Goal: Task Accomplishment & Management: Use online tool/utility

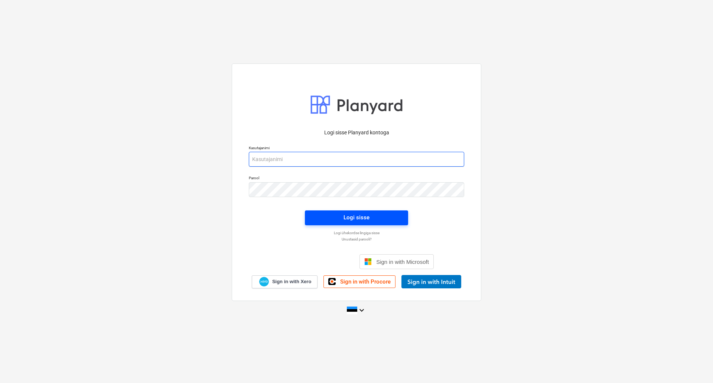
type input "[PERSON_NAME][EMAIL_ADDRESS][DOMAIN_NAME]"
click at [331, 224] on button "Logi sisse" at bounding box center [356, 218] width 103 height 15
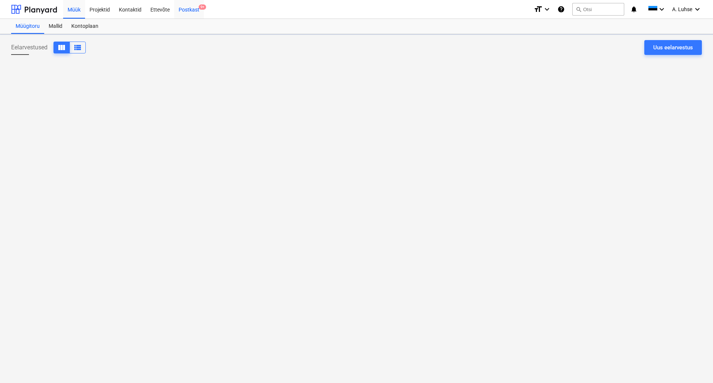
click at [187, 10] on div "Postkast 9+" at bounding box center [189, 9] width 30 height 19
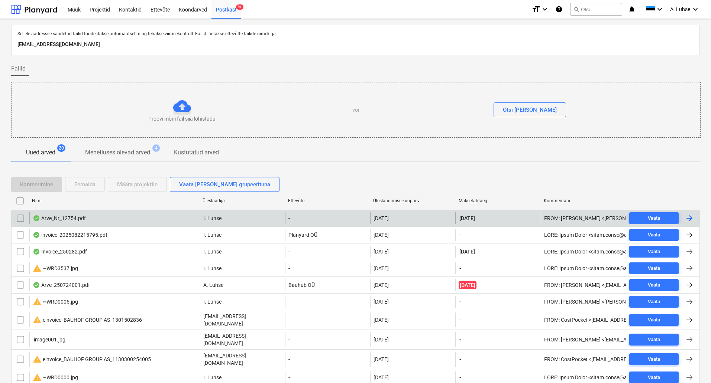
click at [80, 219] on div "Arve_Nr_12754.pdf" at bounding box center [59, 219] width 53 height 6
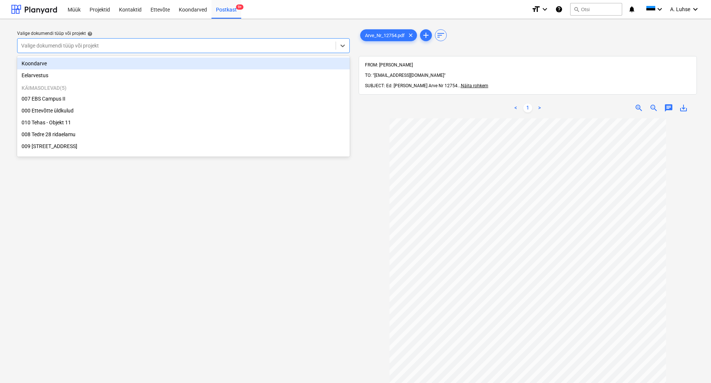
click at [281, 39] on div "Valige dokumendi tüüp või projekt" at bounding box center [183, 45] width 333 height 15
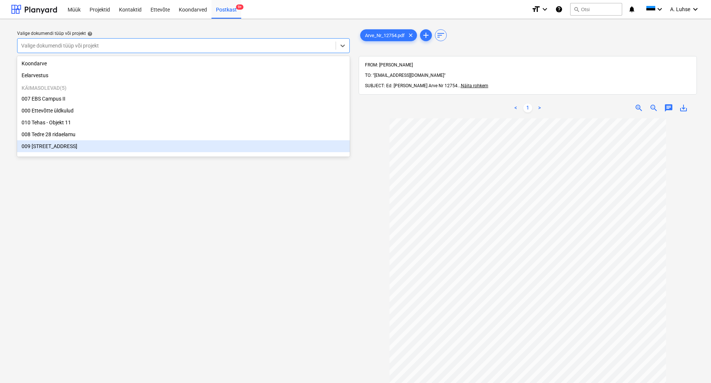
click at [195, 148] on div "009 [STREET_ADDRESS]" at bounding box center [183, 146] width 333 height 12
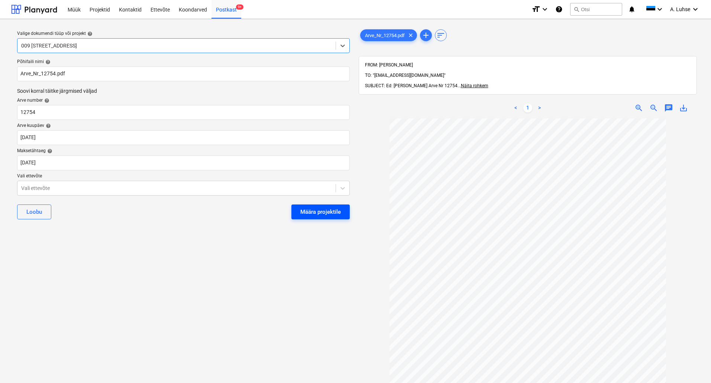
click at [319, 213] on div "Määra projektile" at bounding box center [320, 212] width 41 height 10
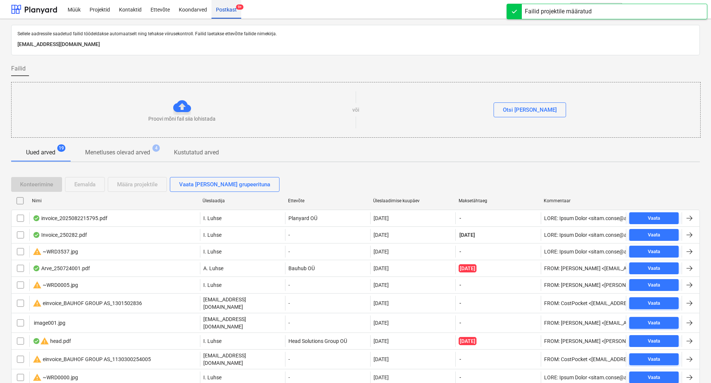
click at [225, 12] on div "Postkast 9+" at bounding box center [226, 9] width 30 height 19
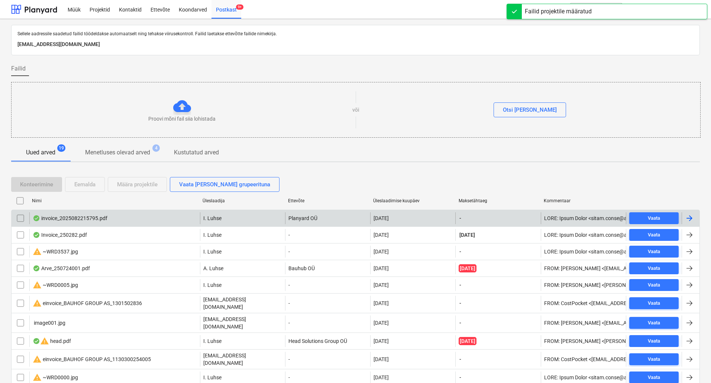
click at [150, 215] on div "invoice_2025082215795.pdf" at bounding box center [114, 219] width 171 height 12
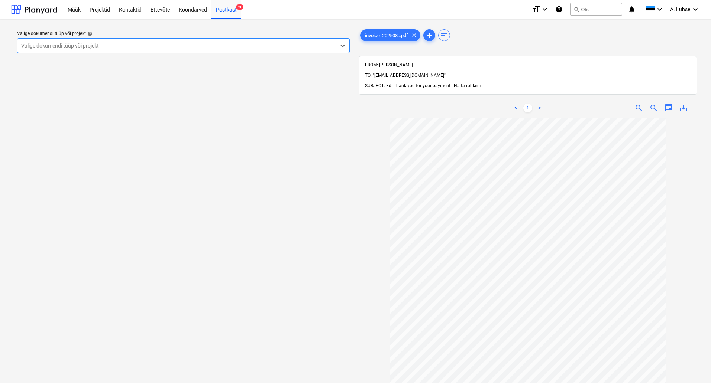
click at [316, 47] on div at bounding box center [176, 45] width 311 height 7
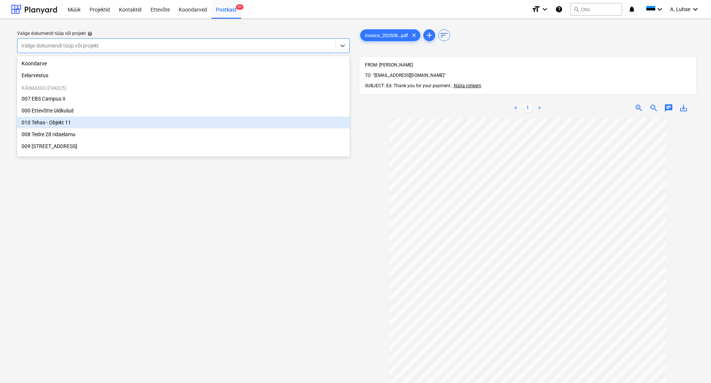
click at [295, 127] on div "010 Tehas - Objekt 11" at bounding box center [183, 123] width 333 height 12
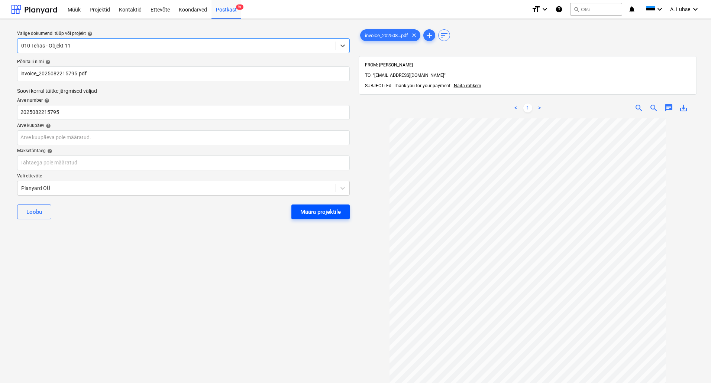
click at [330, 217] on button "Määra projektile" at bounding box center [320, 212] width 58 height 15
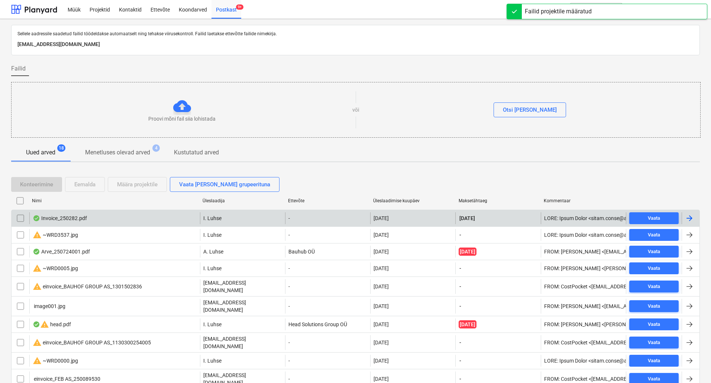
click at [237, 220] on div "I. Luhse" at bounding box center [242, 219] width 85 height 12
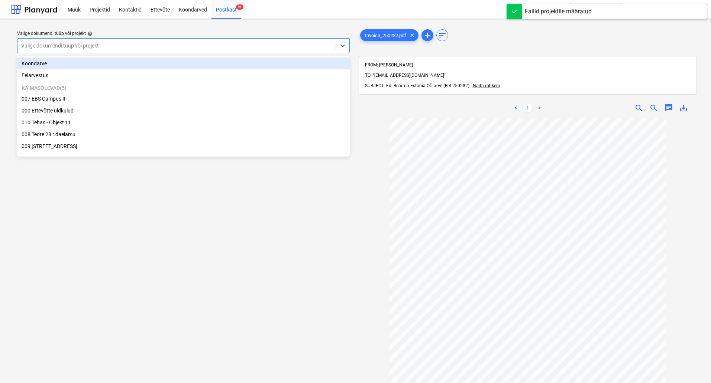
click at [239, 48] on div at bounding box center [176, 45] width 311 height 7
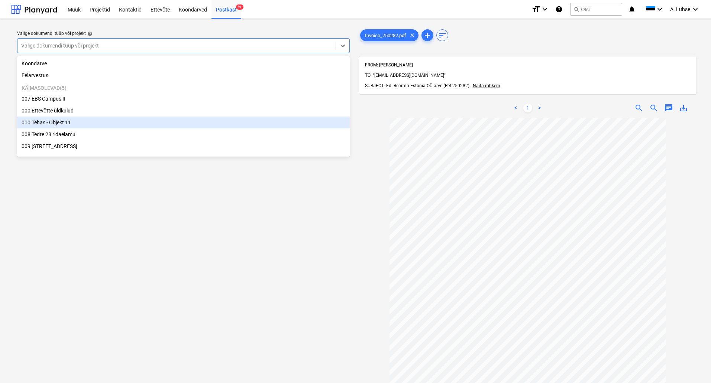
click at [212, 129] on div "010 Tehas - Objekt 11" at bounding box center [183, 123] width 333 height 12
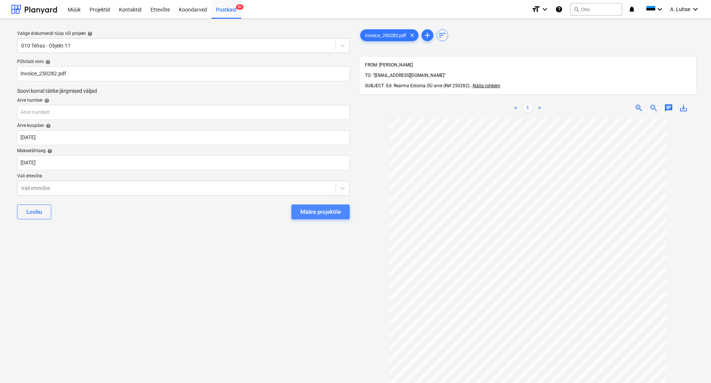
click at [309, 212] on div "Määra projektile" at bounding box center [320, 212] width 41 height 10
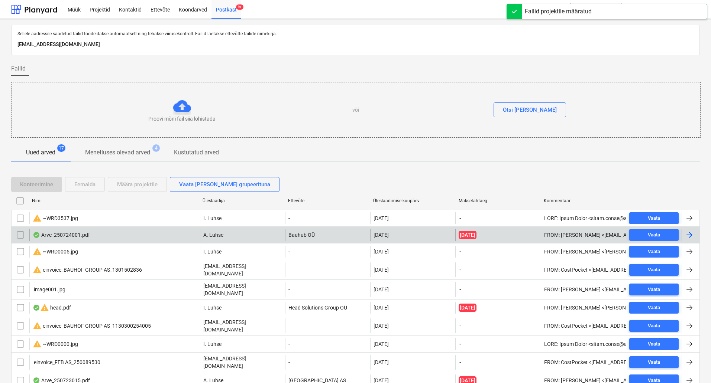
click at [168, 235] on div "Arve_250724001.pdf" at bounding box center [114, 235] width 171 height 12
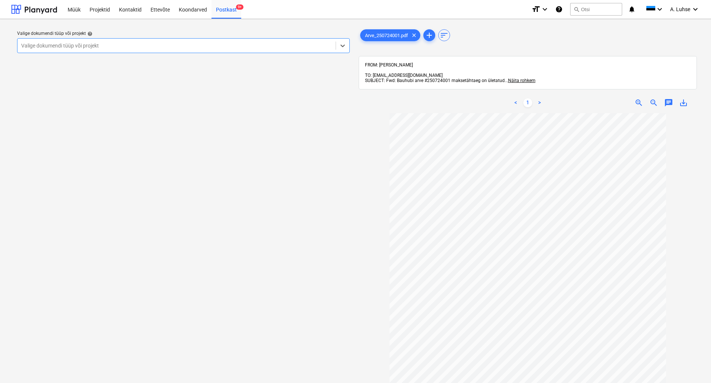
click at [251, 48] on div at bounding box center [176, 45] width 311 height 7
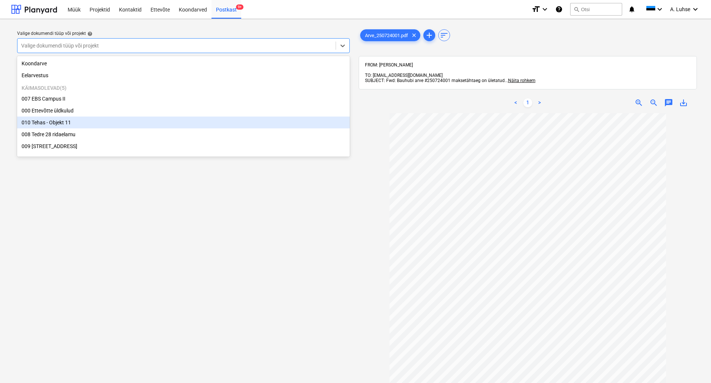
click at [226, 120] on div "010 Tehas - Objekt 11" at bounding box center [183, 123] width 333 height 12
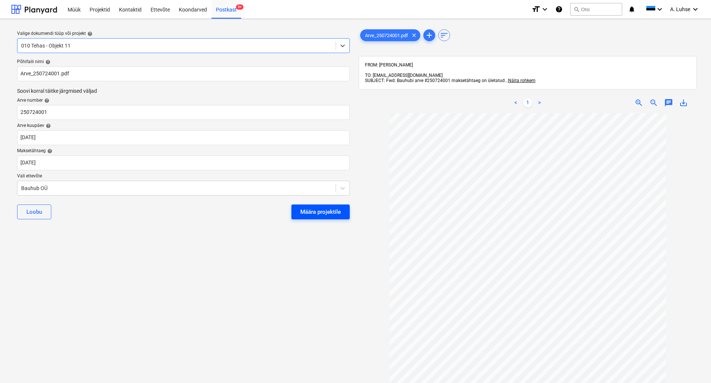
click at [300, 208] on div "Määra projektile" at bounding box center [320, 212] width 41 height 10
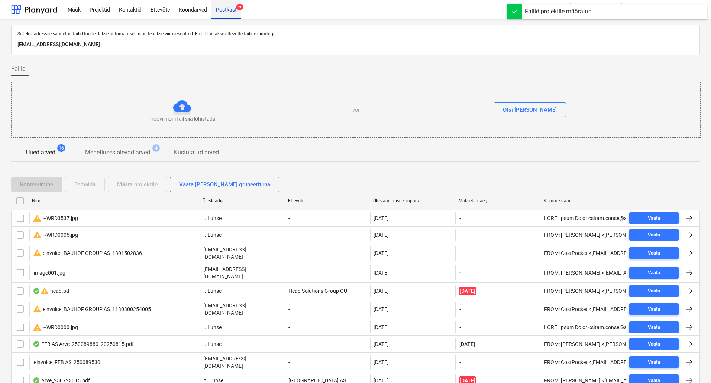
click at [229, 14] on div "Postkast 9+" at bounding box center [226, 9] width 30 height 19
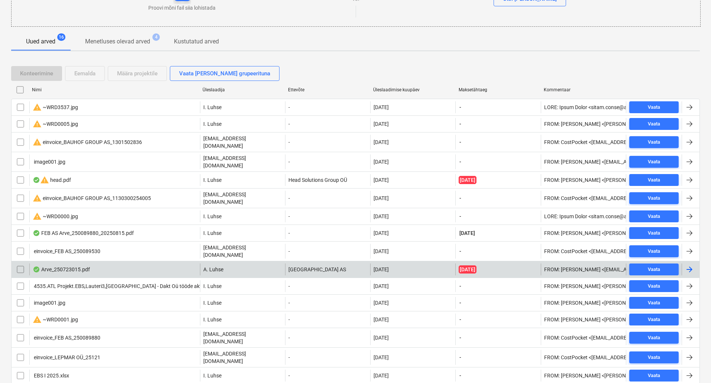
scroll to position [121, 0]
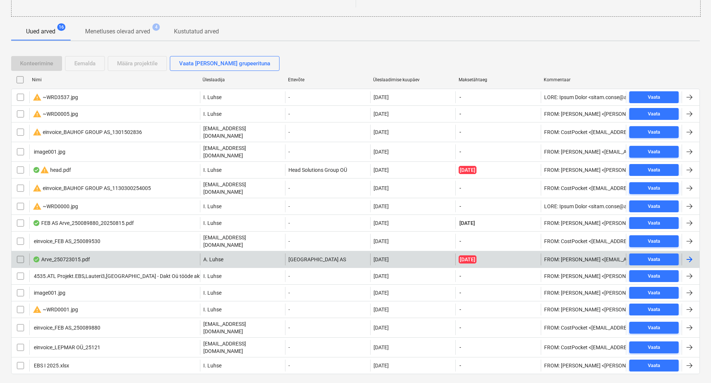
click at [148, 254] on div "Arve_250723015.pdf" at bounding box center [114, 260] width 171 height 12
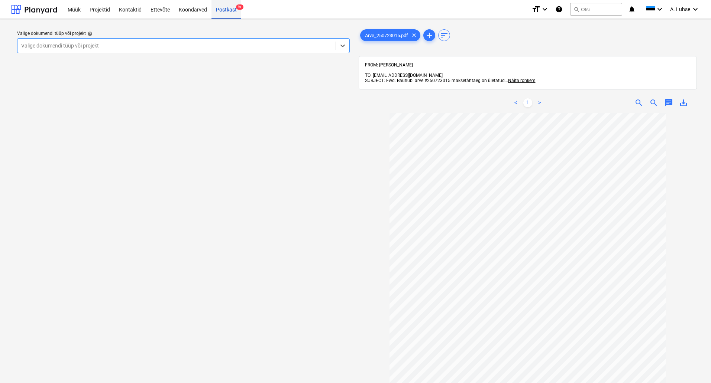
click at [211, 4] on div "Postkast 9+" at bounding box center [226, 9] width 30 height 19
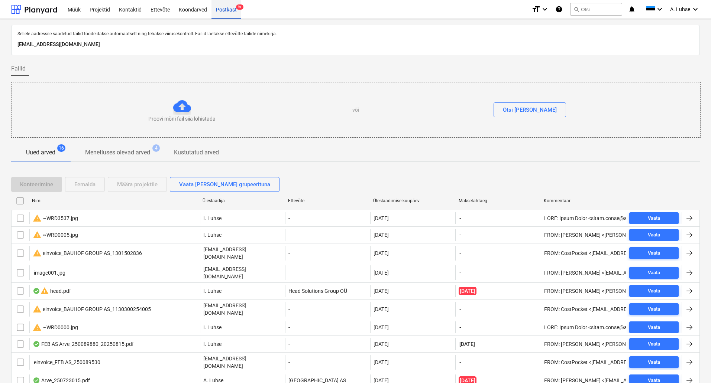
click at [211, 4] on div "Postkast 9+" at bounding box center [226, 9] width 30 height 19
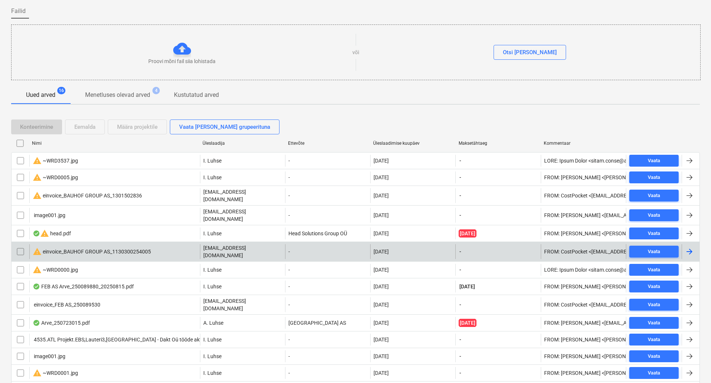
scroll to position [121, 0]
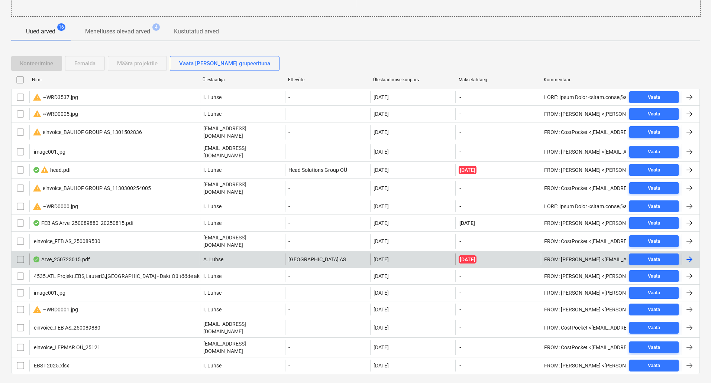
drag, startPoint x: 115, startPoint y: 249, endPoint x: 144, endPoint y: 249, distance: 28.6
click at [144, 254] on div "Arve_250723015.pdf" at bounding box center [114, 260] width 171 height 12
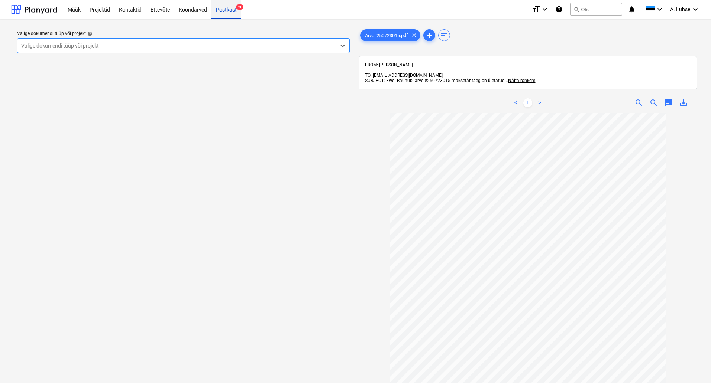
click at [221, 11] on div "Postkast 9+" at bounding box center [226, 9] width 30 height 19
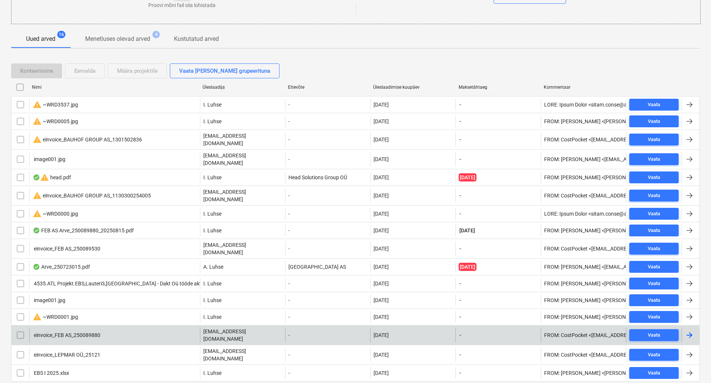
scroll to position [121, 0]
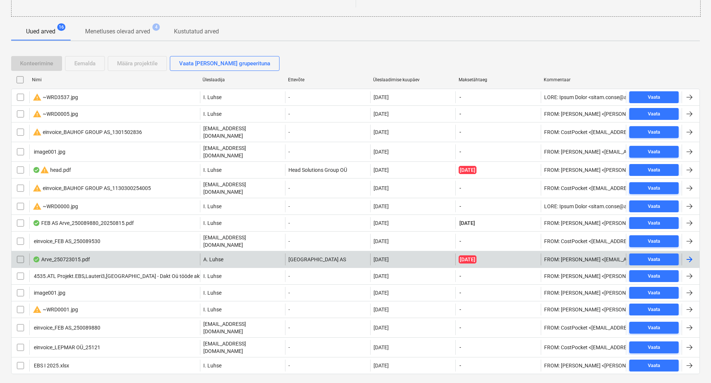
click at [20, 254] on input "checkbox" at bounding box center [20, 260] width 12 height 12
click at [88, 69] on button "Eemalda" at bounding box center [85, 63] width 40 height 15
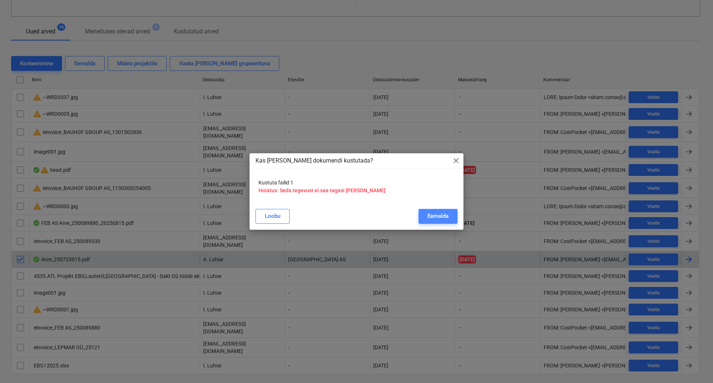
click at [429, 222] on button "Eemalda" at bounding box center [438, 216] width 39 height 15
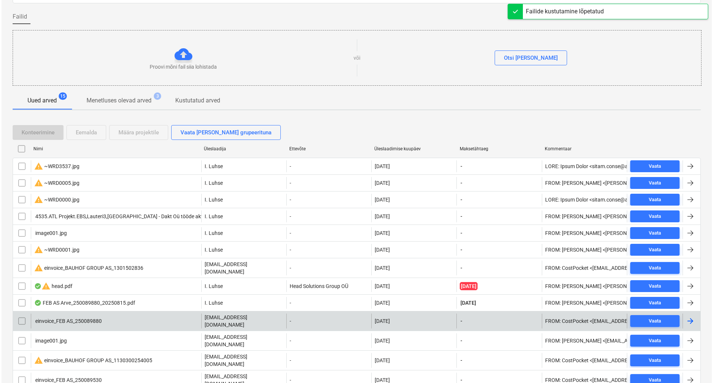
scroll to position [0, 0]
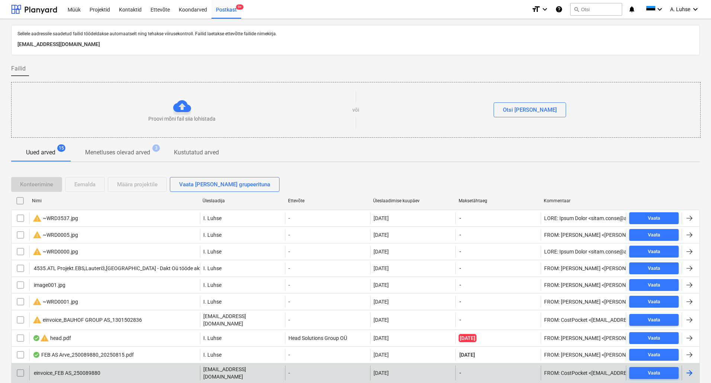
click at [391, 165] on div "Sellele aadressile saadetud failid töödeldakse automaatselt ning tehakse viirus…" at bounding box center [355, 259] width 689 height 469
click at [116, 5] on div "Kontaktid" at bounding box center [130, 9] width 32 height 19
click at [103, 7] on div "Projektid" at bounding box center [99, 9] width 29 height 19
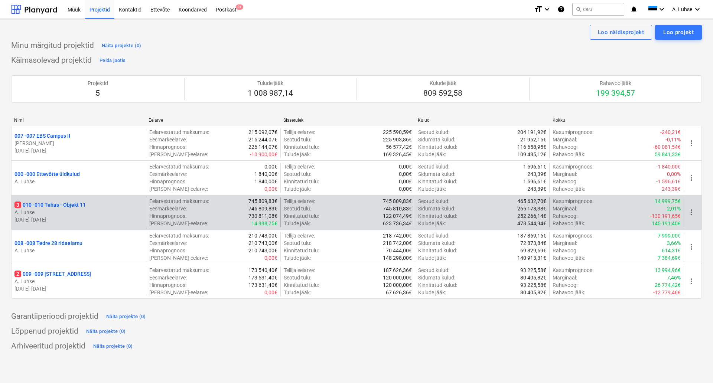
click at [62, 207] on p "3 010 - 010 Tehas - Objekt 11" at bounding box center [49, 204] width 71 height 7
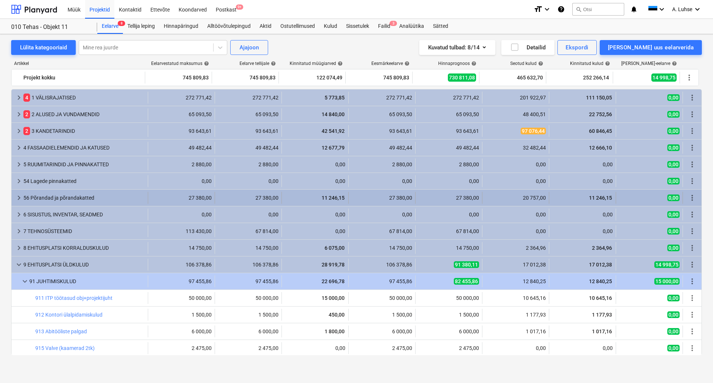
scroll to position [68, 0]
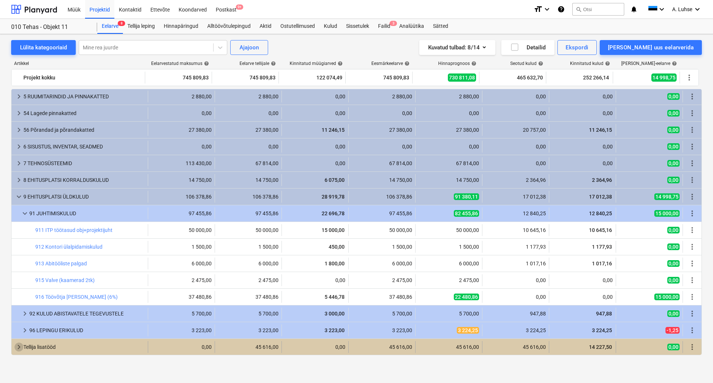
click at [19, 257] on span "keyboard_arrow_right" at bounding box center [18, 347] width 9 height 9
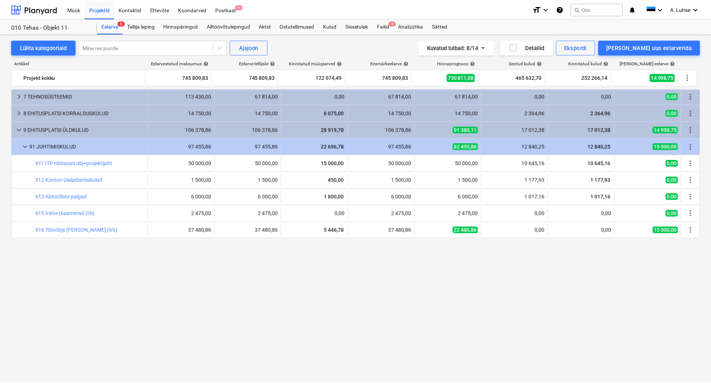
scroll to position [0, 0]
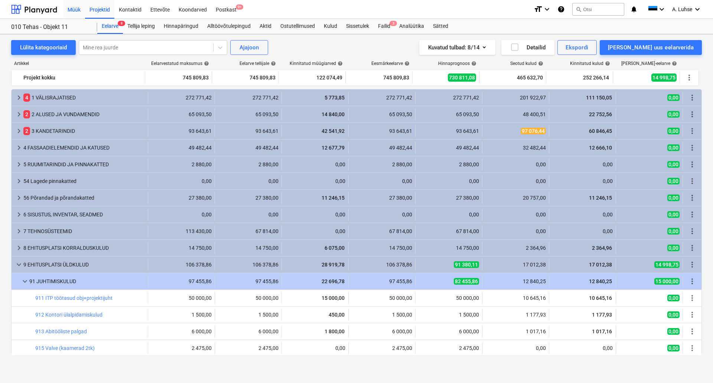
click at [82, 9] on div "Müük" at bounding box center [74, 9] width 22 height 19
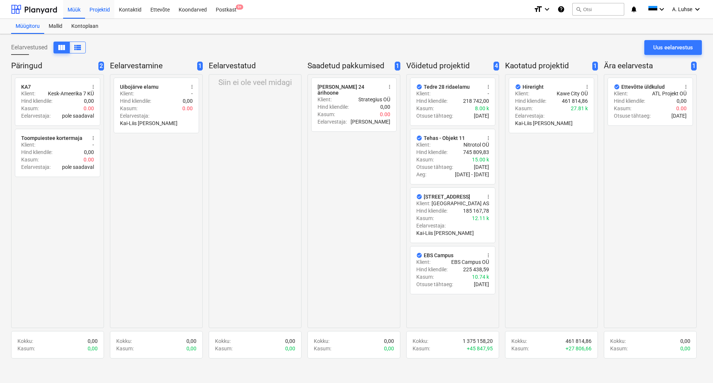
click at [107, 7] on div "Projektid" at bounding box center [99, 9] width 29 height 19
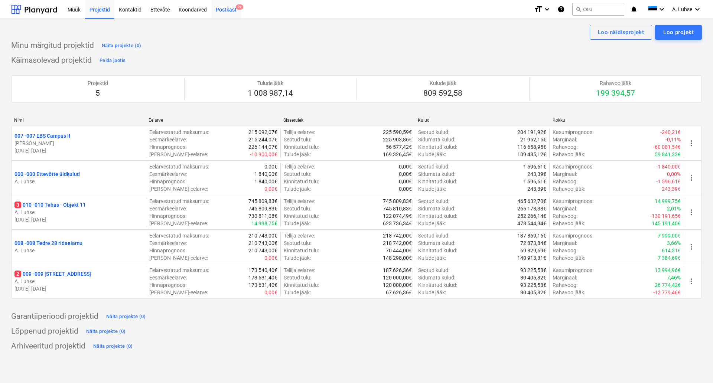
click at [217, 4] on div "Postkast 9+" at bounding box center [226, 9] width 30 height 19
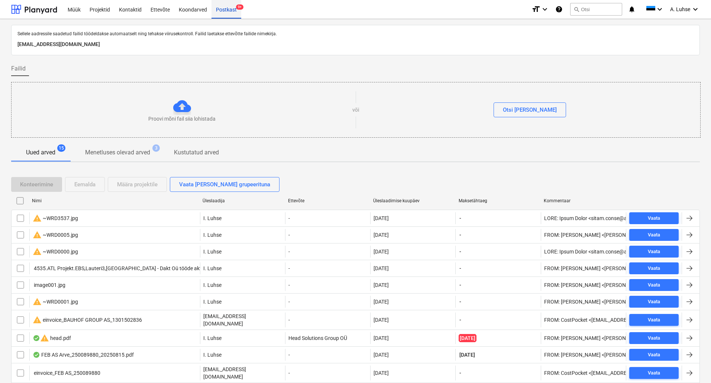
drag, startPoint x: 231, startPoint y: 15, endPoint x: 227, endPoint y: 16, distance: 4.6
click at [231, 16] on div "Postkast 9+" at bounding box center [226, 9] width 30 height 19
click at [41, 10] on div at bounding box center [34, 9] width 46 height 19
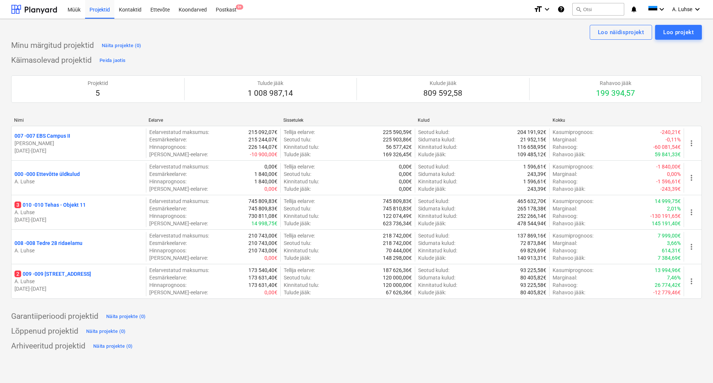
click at [178, 50] on div "Minu märgitud projektid Näita projekte (0)" at bounding box center [356, 46] width 691 height 12
